Goal: Task Accomplishment & Management: Use online tool/utility

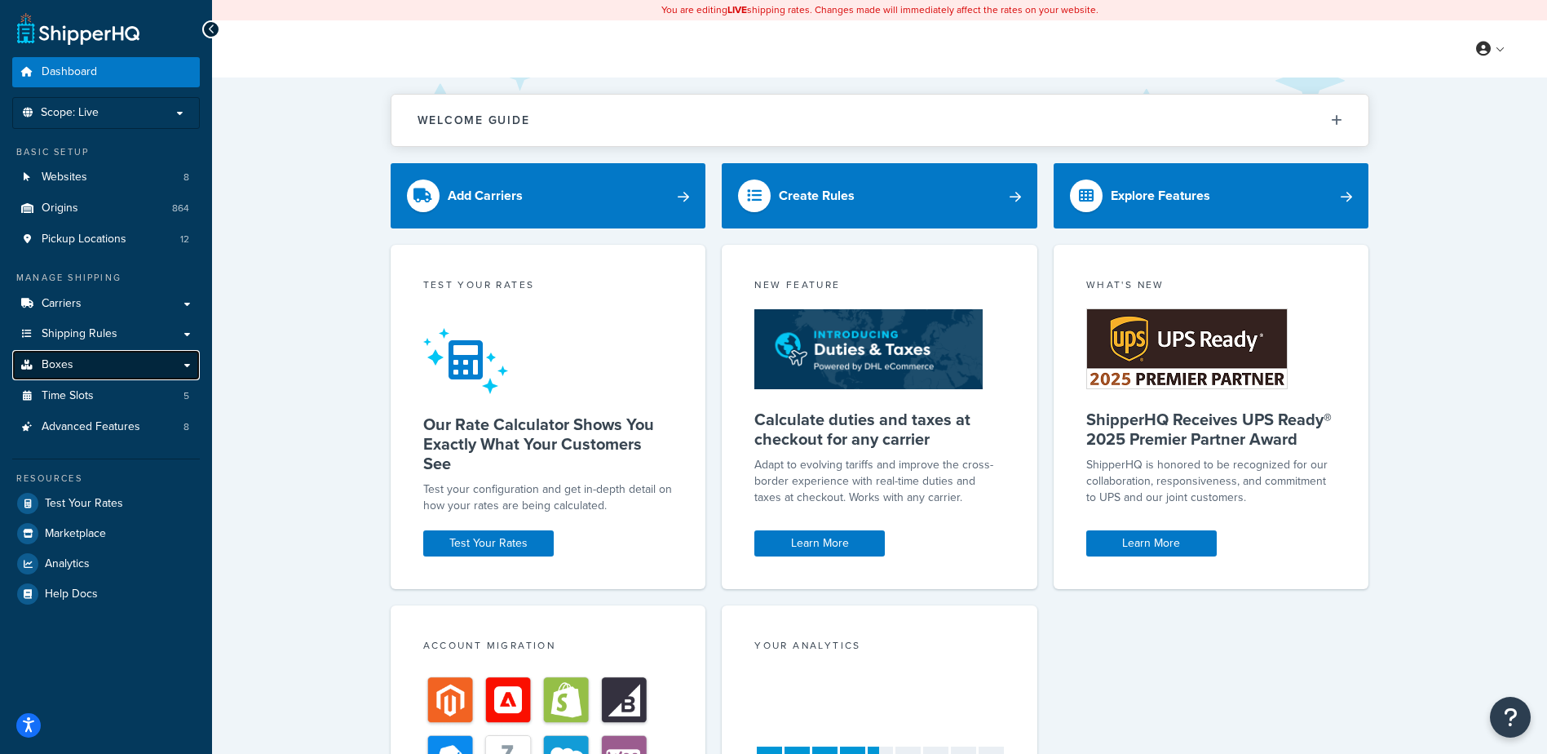
click at [88, 368] on link "Boxes" at bounding box center [106, 365] width 188 height 30
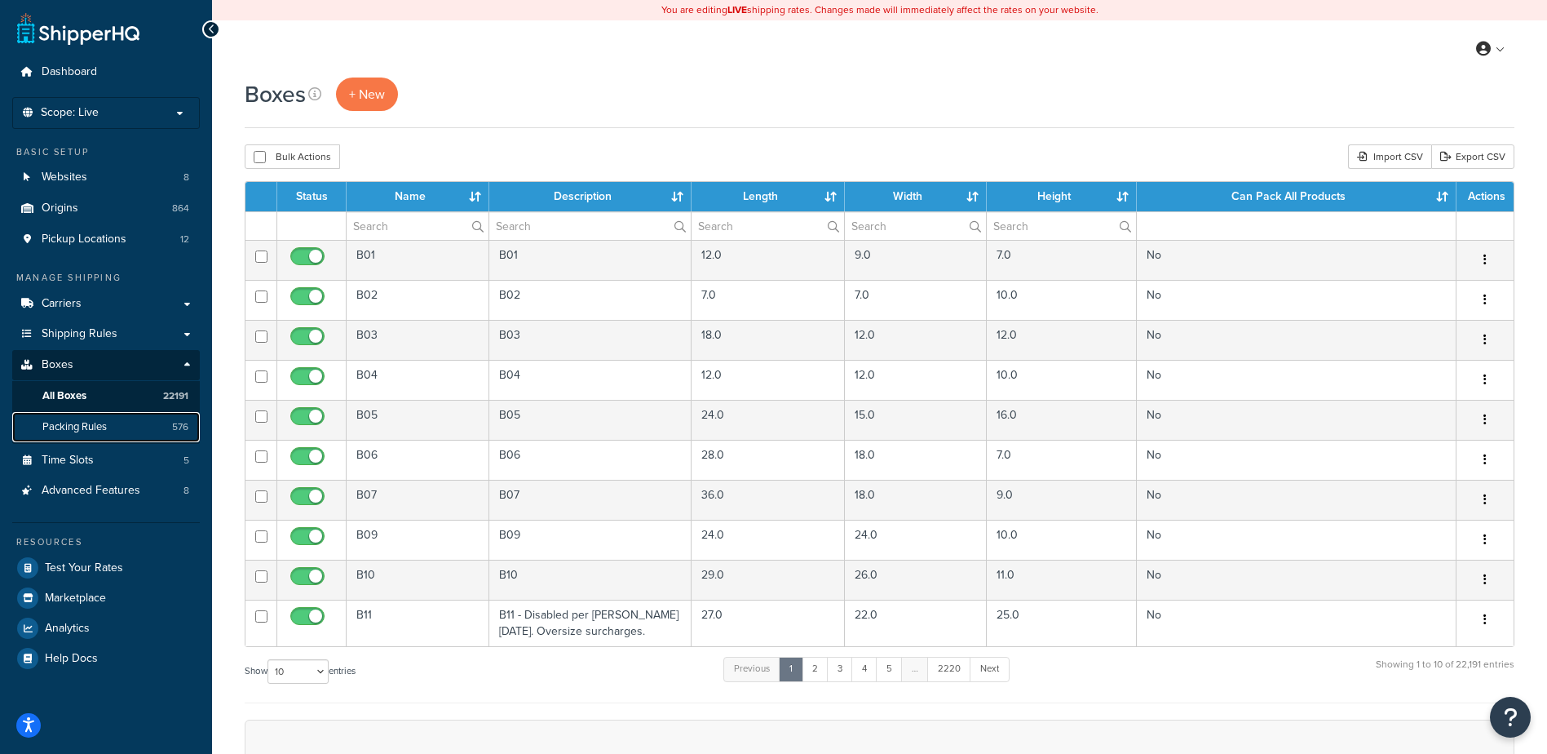
click at [129, 418] on link "Packing Rules 576" at bounding box center [106, 427] width 188 height 30
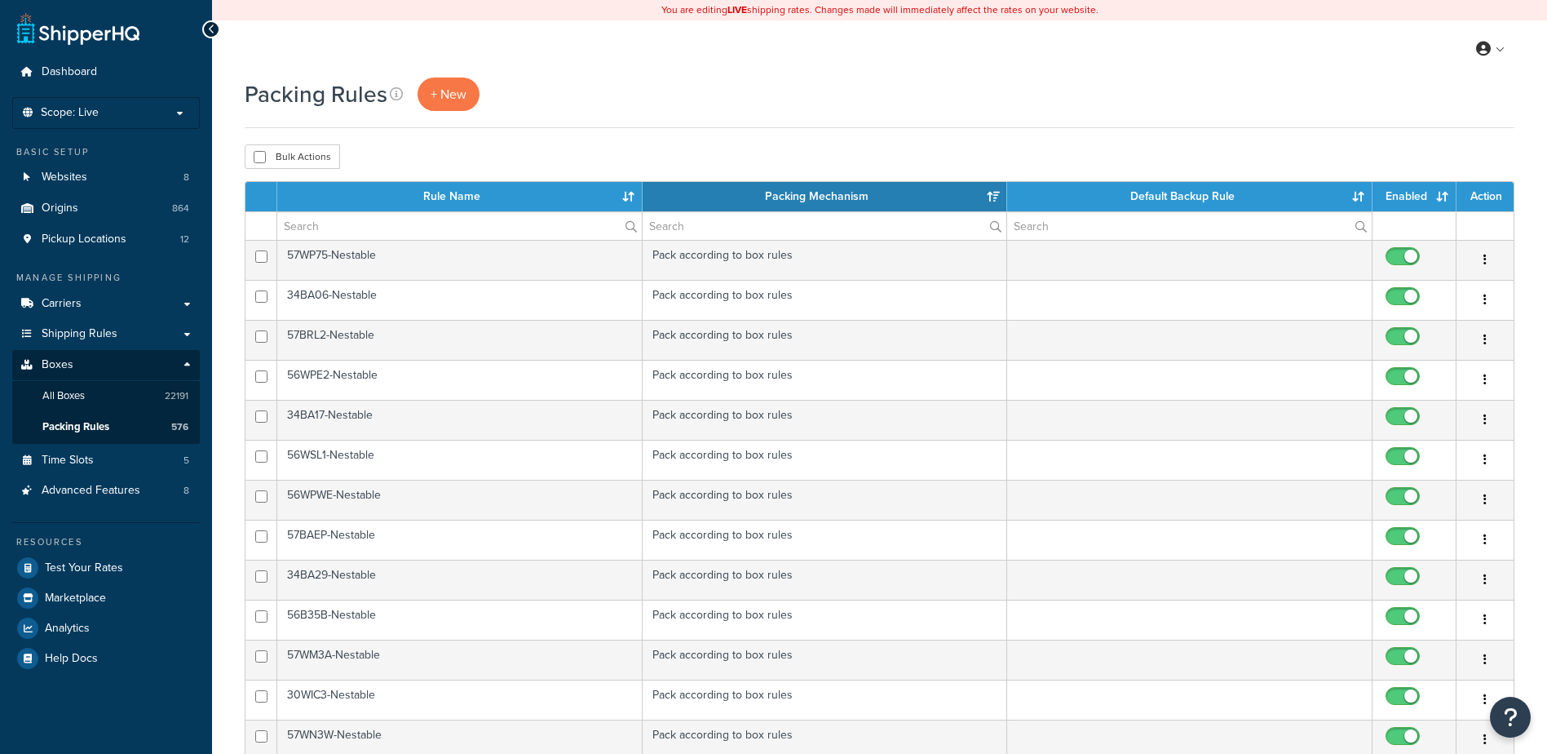
select select "15"
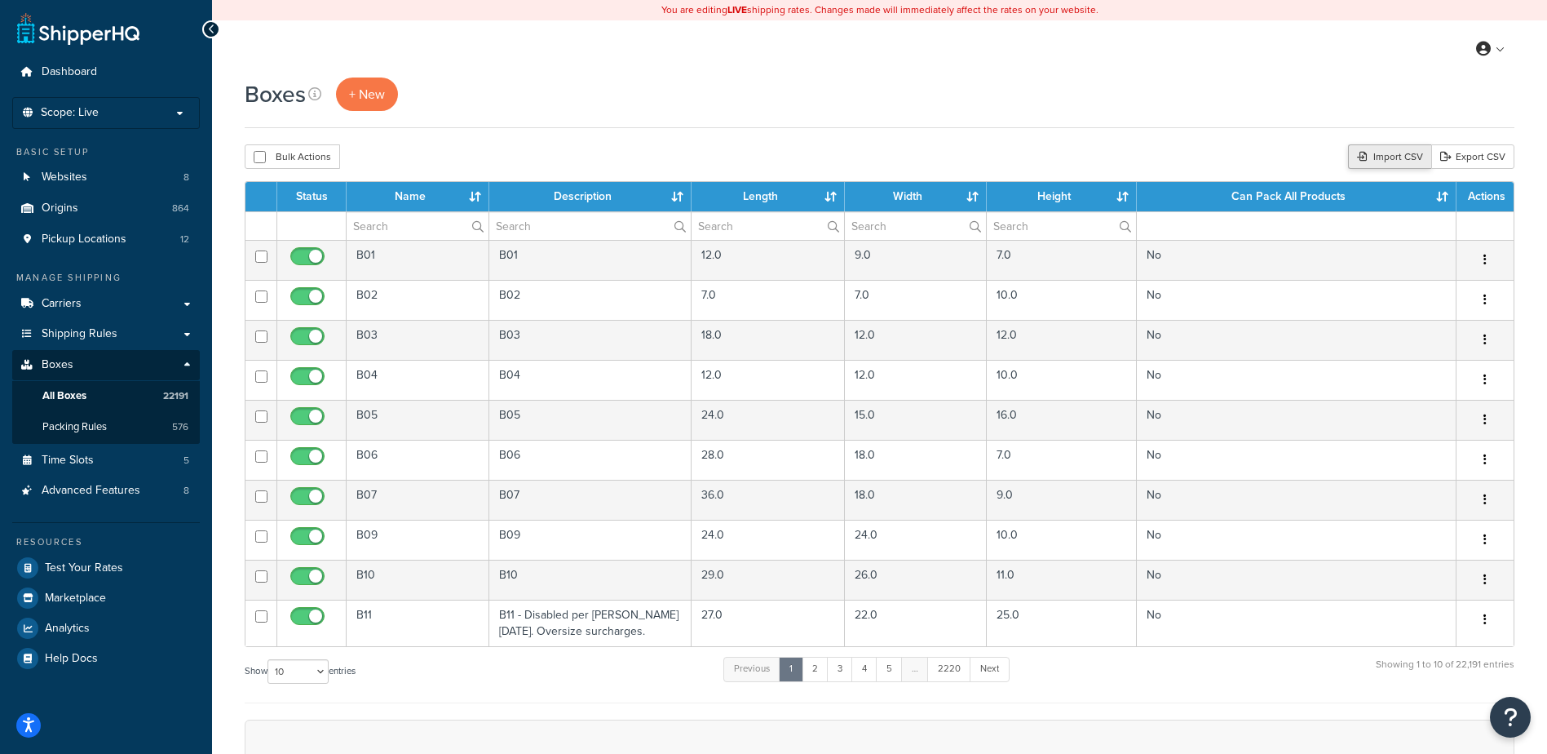
click at [1400, 144] on div "Import CSV" at bounding box center [1389, 156] width 83 height 24
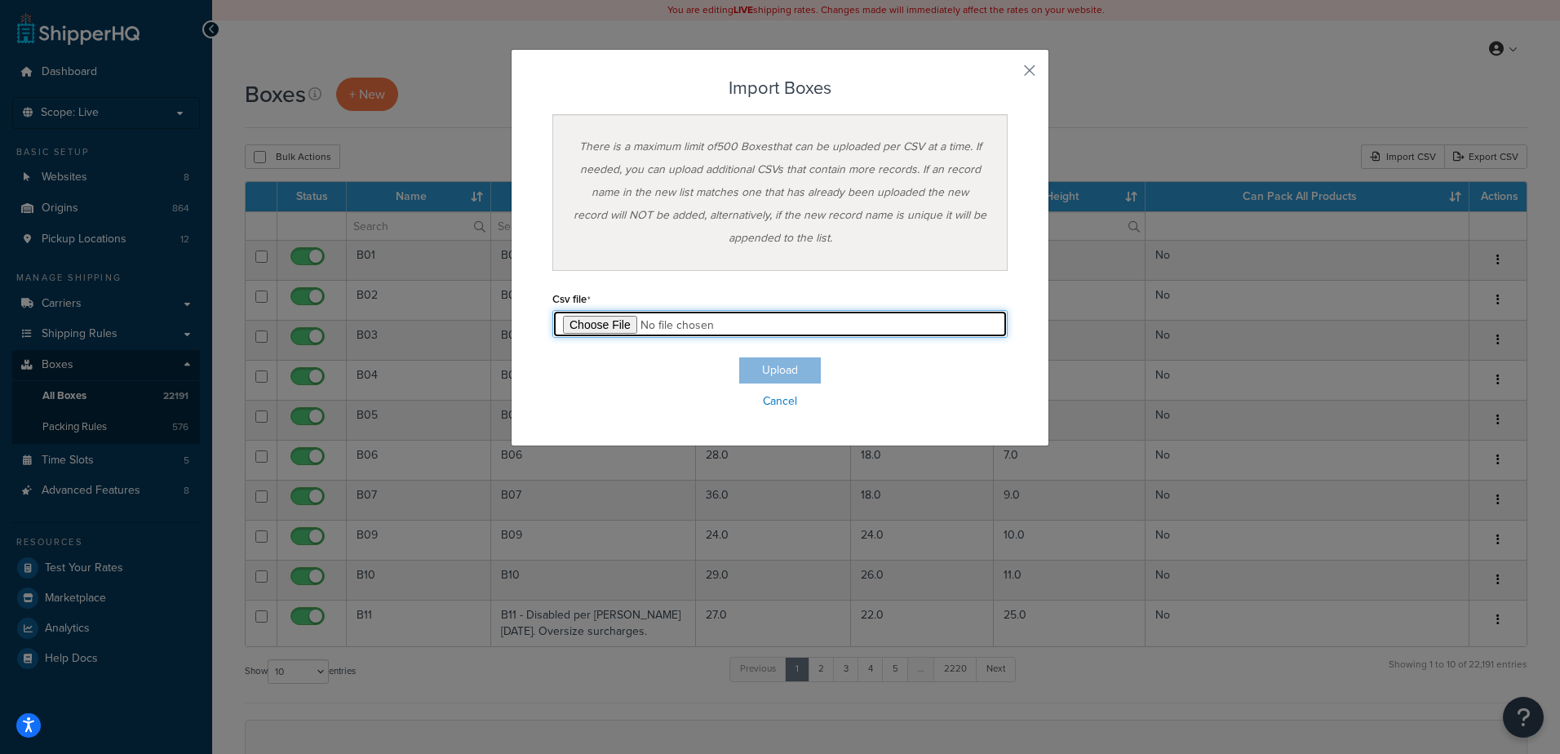
click at [609, 326] on input "file" at bounding box center [779, 324] width 455 height 28
type input "C:\fakepath\10_14_2025_box_dims.csv"
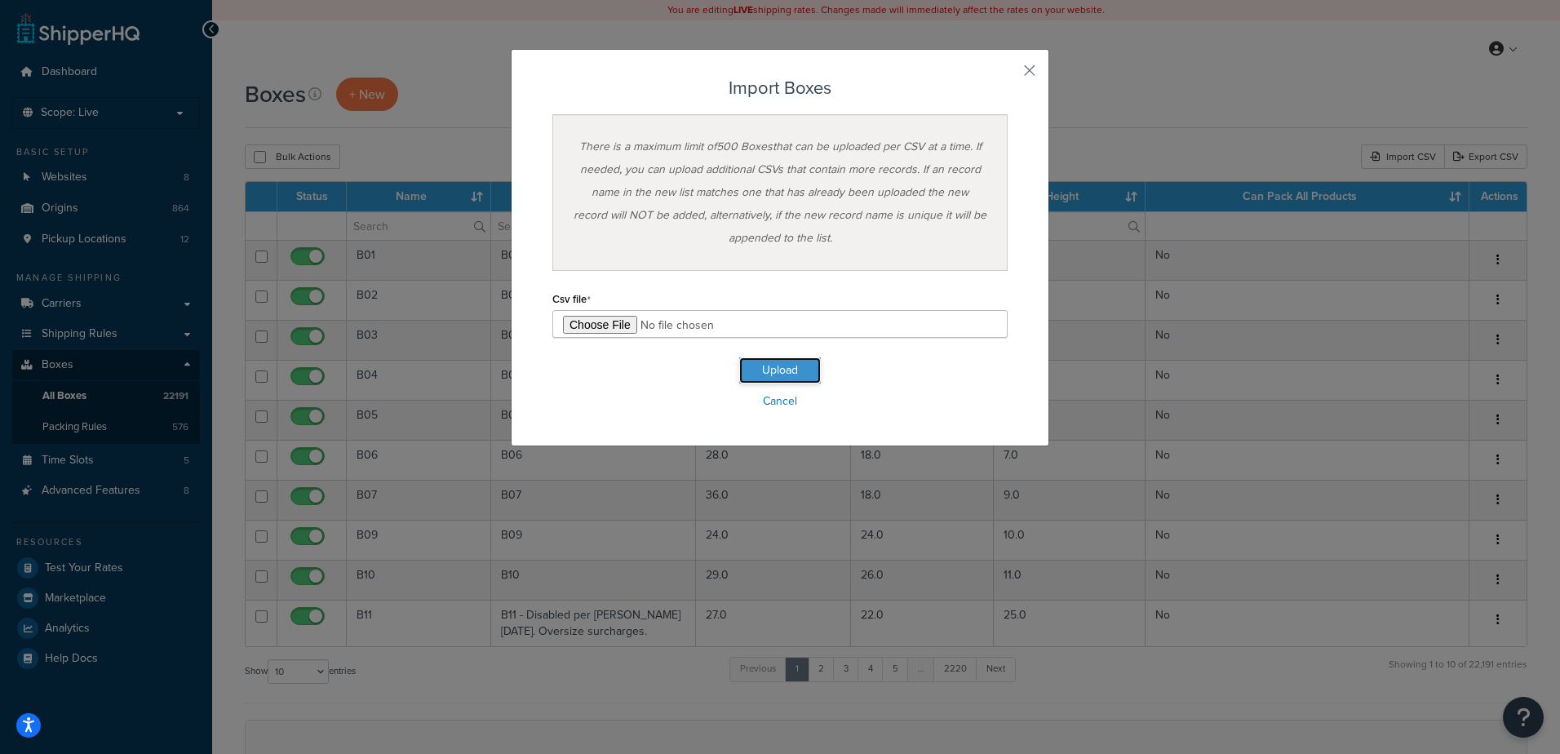
click at [749, 370] on button "Upload" at bounding box center [780, 370] width 82 height 26
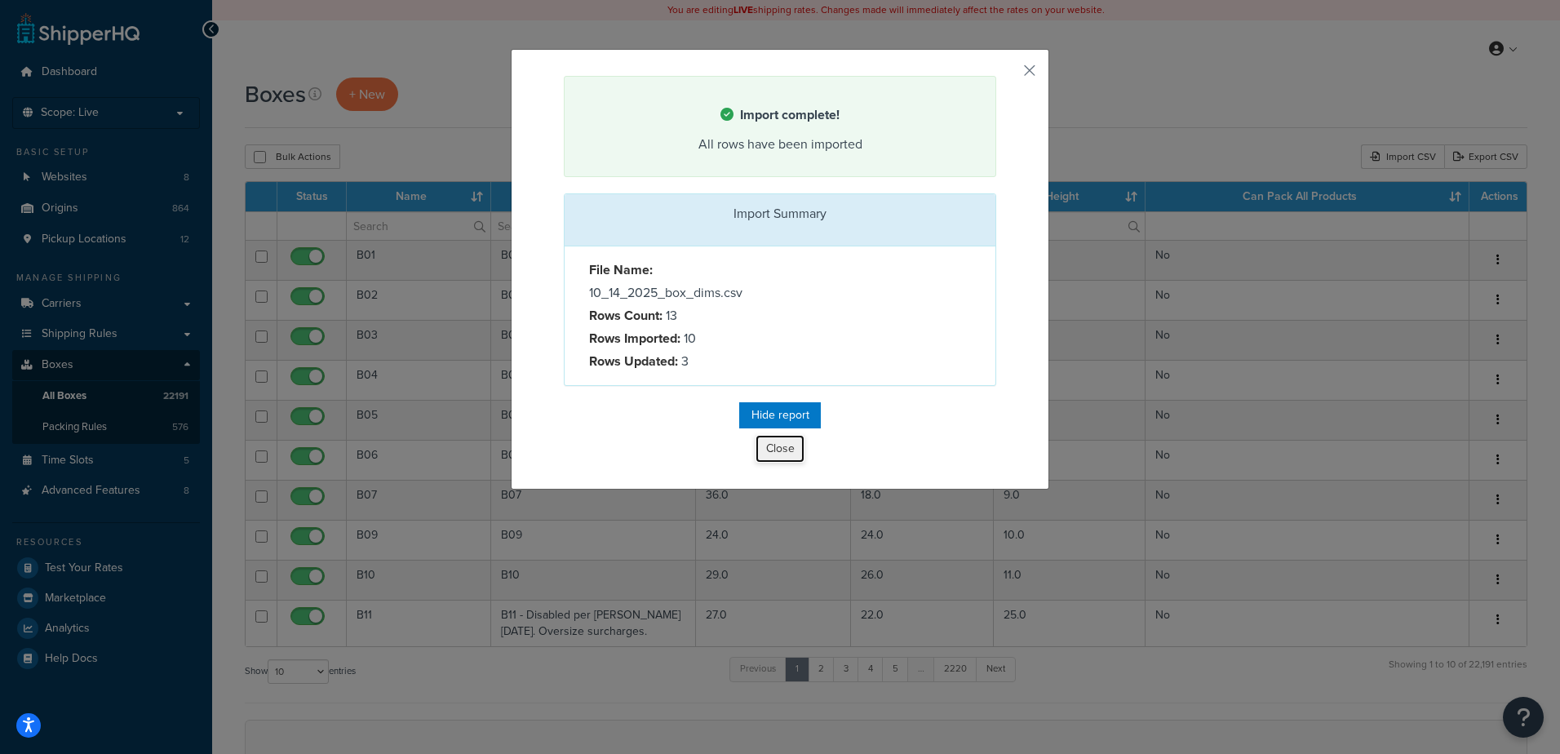
click at [785, 454] on button "Close" at bounding box center [779, 449] width 49 height 28
